Goal: Task Accomplishment & Management: Use online tool/utility

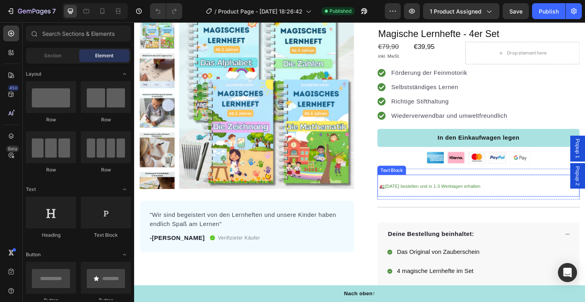
scroll to position [29, 0]
click at [501, 196] on p "🚛 [DATE] bestellen und in 1-3 Werktagen erhalten" at bounding box center [499, 195] width 213 height 22
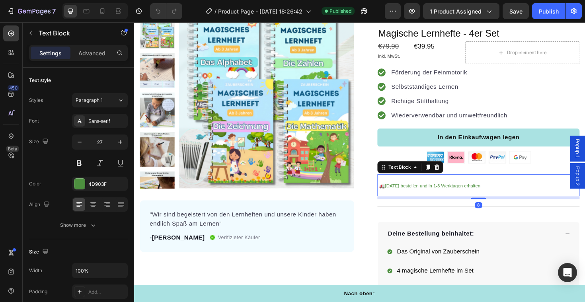
click at [499, 196] on span "[DATE] bestellen und in 1-3 Werktagen erhalten" at bounding box center [450, 196] width 101 height 6
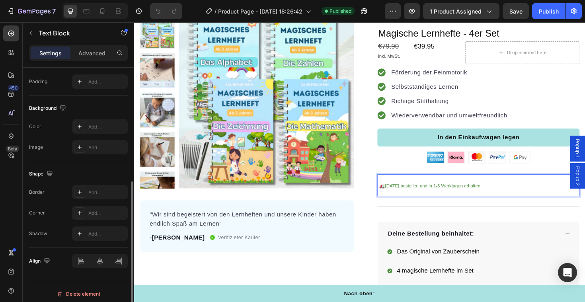
scroll to position [215, 0]
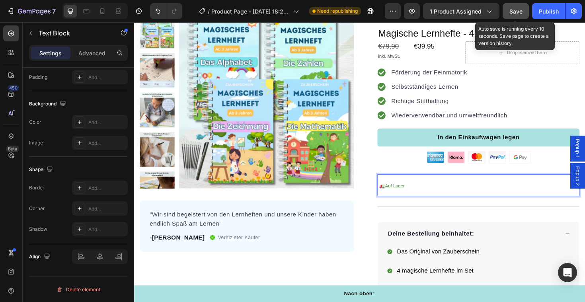
click at [520, 8] on span "Save" at bounding box center [516, 11] width 13 height 7
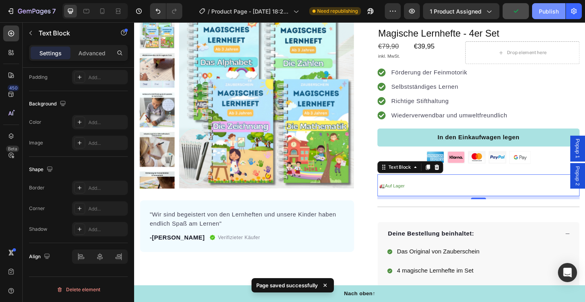
click at [552, 8] on div "Publish" at bounding box center [549, 11] width 20 height 8
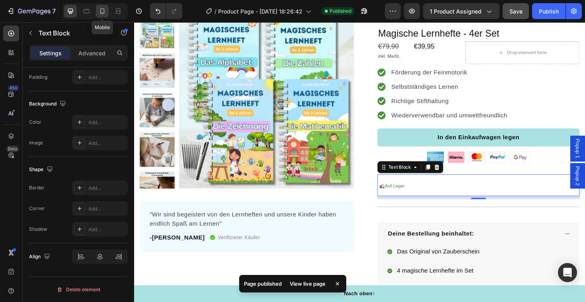
click at [104, 13] on icon at bounding box center [102, 11] width 8 height 8
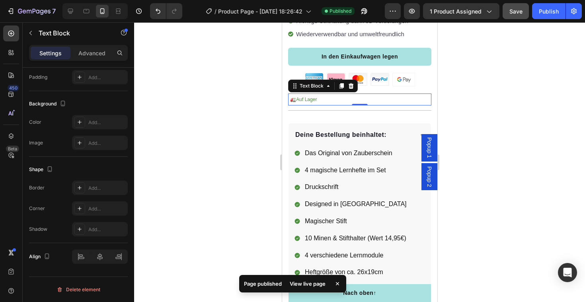
scroll to position [173, 0]
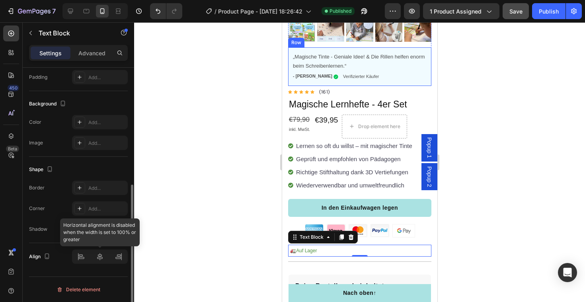
click at [98, 253] on div at bounding box center [100, 257] width 56 height 14
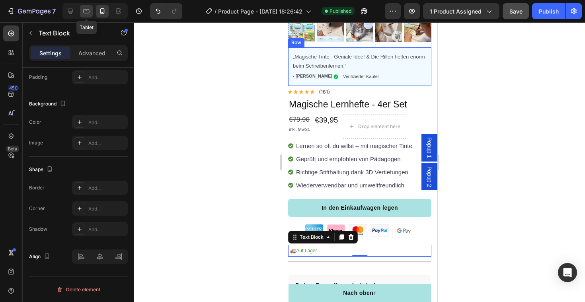
click at [89, 11] on icon at bounding box center [87, 11] width 6 height 4
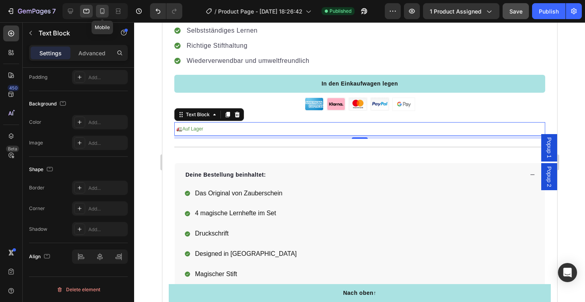
scroll to position [558, 0]
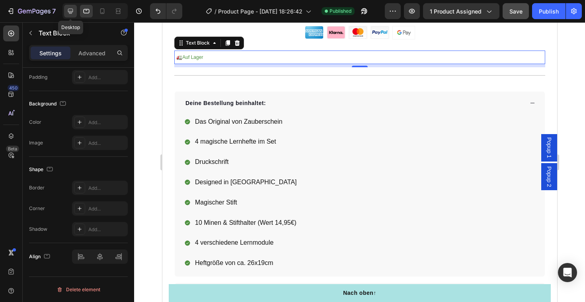
click at [75, 10] on div at bounding box center [70, 11] width 13 height 13
type input "27"
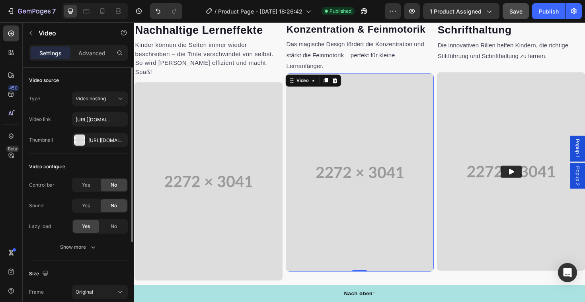
click at [357, 160] on video at bounding box center [373, 181] width 157 height 210
click at [88, 250] on div "Show more" at bounding box center [78, 247] width 37 height 8
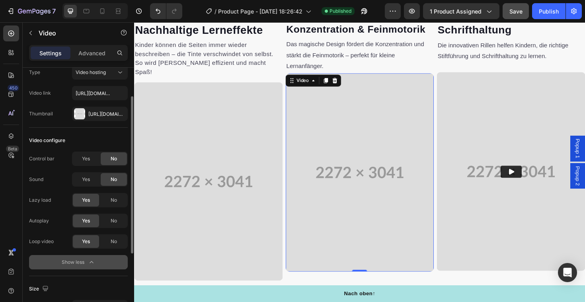
scroll to position [35, 0]
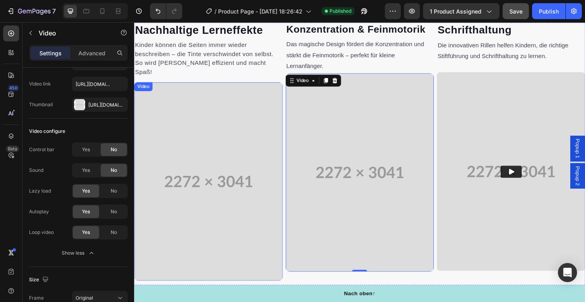
click at [203, 163] on video at bounding box center [212, 191] width 157 height 210
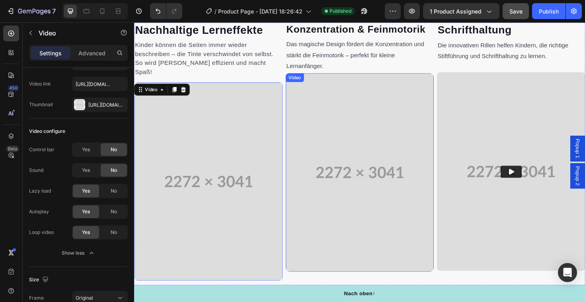
click at [362, 145] on video at bounding box center [373, 181] width 157 height 210
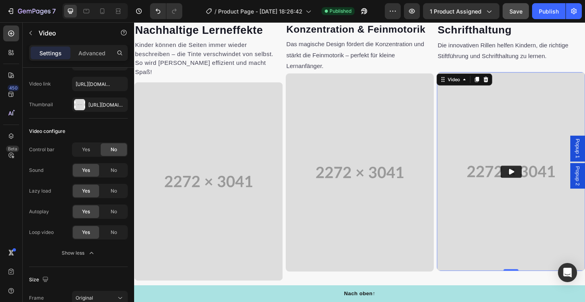
click at [484, 127] on img at bounding box center [533, 180] width 157 height 210
click at [115, 170] on span "No" at bounding box center [114, 170] width 6 height 7
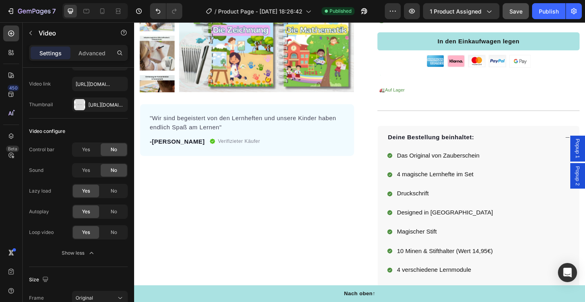
scroll to position [114, 0]
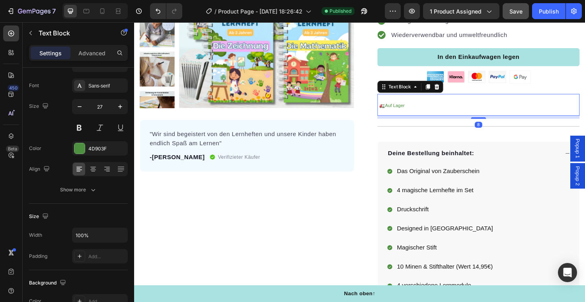
click at [417, 115] on p "🚛 Auf Lager" at bounding box center [499, 110] width 213 height 22
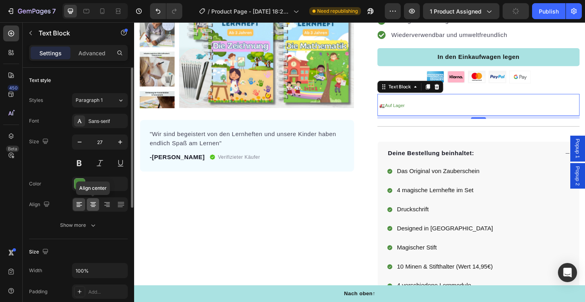
click at [95, 210] on div at bounding box center [93, 204] width 12 height 13
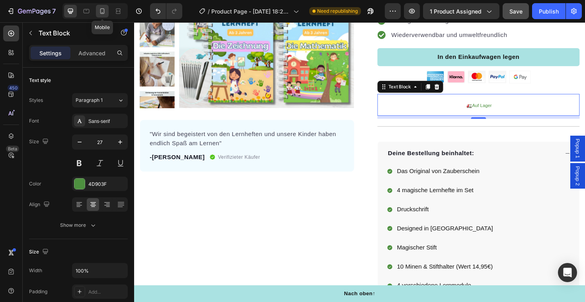
click at [102, 14] on icon at bounding box center [102, 11] width 8 height 8
type input "14"
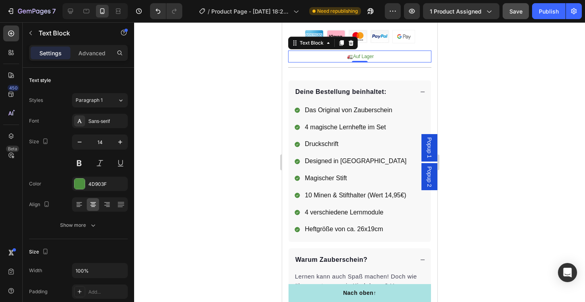
scroll to position [368, 0]
click at [80, 208] on icon at bounding box center [79, 205] width 8 height 8
click at [556, 6] on button "Publish" at bounding box center [548, 11] width 33 height 16
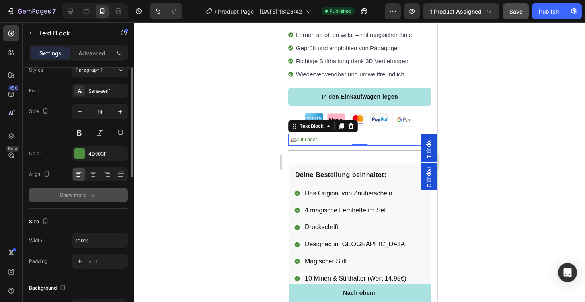
scroll to position [0, 0]
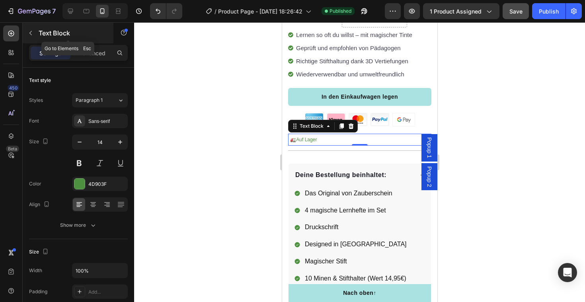
click at [32, 35] on icon "button" at bounding box center [30, 33] width 6 height 6
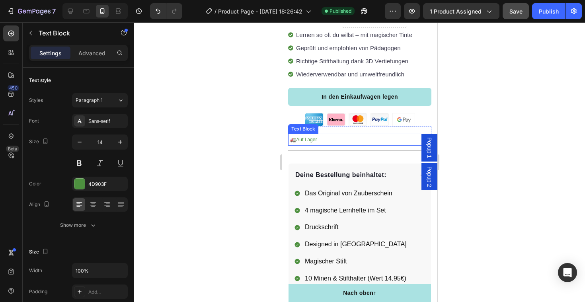
click at [381, 140] on p "🚛 Auf Lager" at bounding box center [360, 140] width 142 height 10
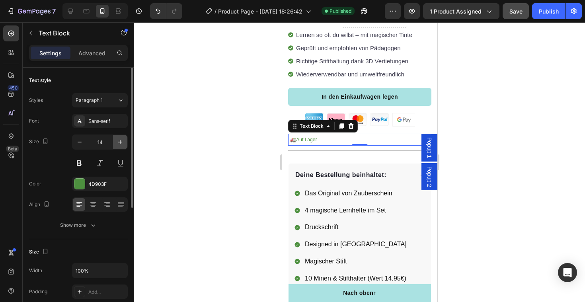
click at [118, 145] on icon "button" at bounding box center [120, 142] width 8 height 8
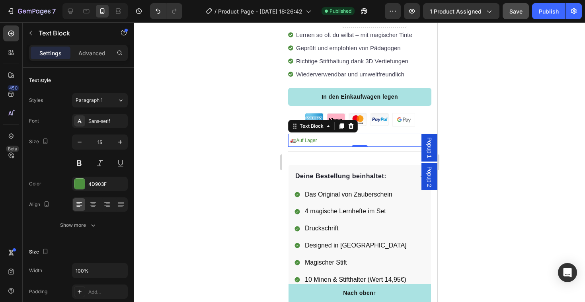
click at [296, 141] on span "Auf Lager" at bounding box center [306, 141] width 21 height 6
click at [329, 139] on p "🚛 Auf Lager" at bounding box center [360, 141] width 142 height 12
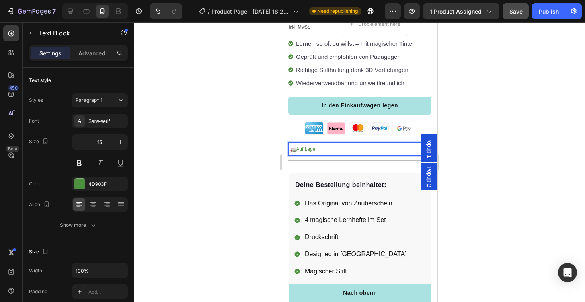
scroll to position [276, 0]
click at [121, 141] on icon "button" at bounding box center [120, 142] width 8 height 8
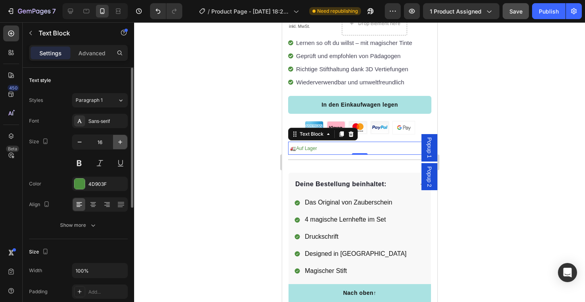
click at [121, 141] on icon "button" at bounding box center [120, 142] width 8 height 8
type input "17"
click at [509, 105] on div at bounding box center [359, 162] width 451 height 280
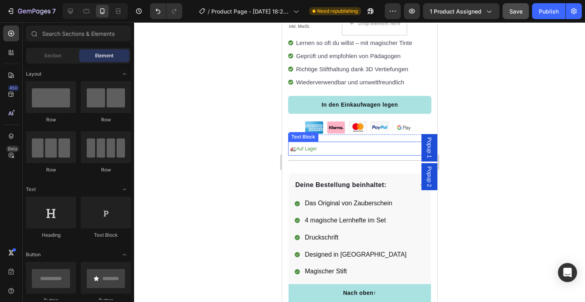
click at [328, 150] on p "🚛 Auf Lager" at bounding box center [360, 149] width 142 height 13
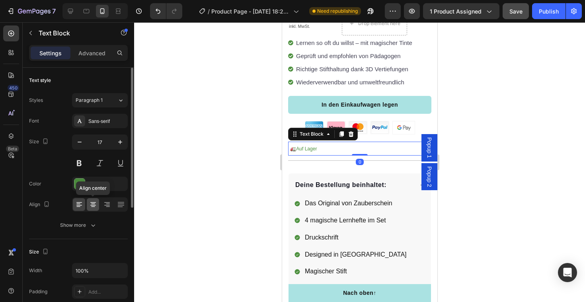
click at [93, 208] on icon at bounding box center [93, 205] width 8 height 8
click at [520, 82] on div at bounding box center [359, 162] width 451 height 280
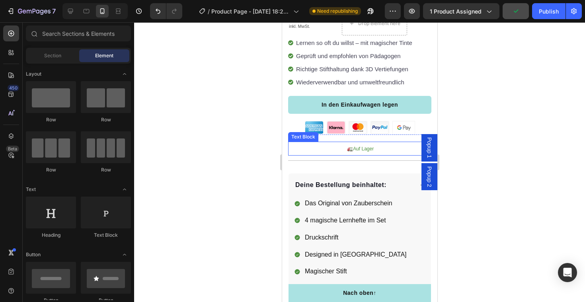
click at [373, 151] on span "Auf Lager" at bounding box center [363, 149] width 21 height 6
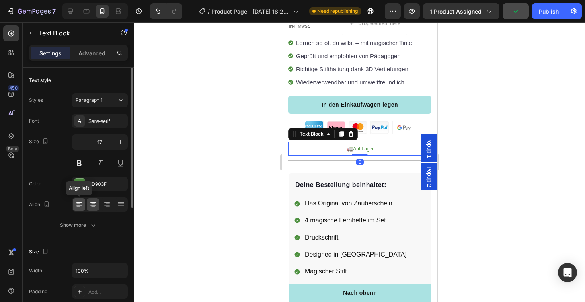
click at [78, 206] on icon at bounding box center [79, 205] width 8 height 8
click at [505, 140] on div at bounding box center [359, 162] width 451 height 280
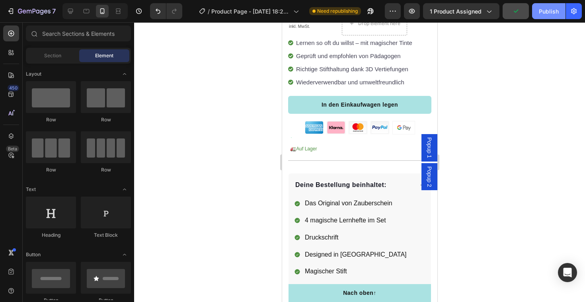
click at [544, 14] on div "Publish" at bounding box center [549, 11] width 20 height 8
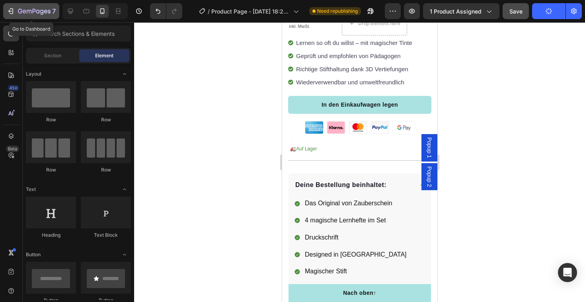
click at [10, 13] on icon "button" at bounding box center [11, 11] width 8 height 8
